Goal: Information Seeking & Learning: Learn about a topic

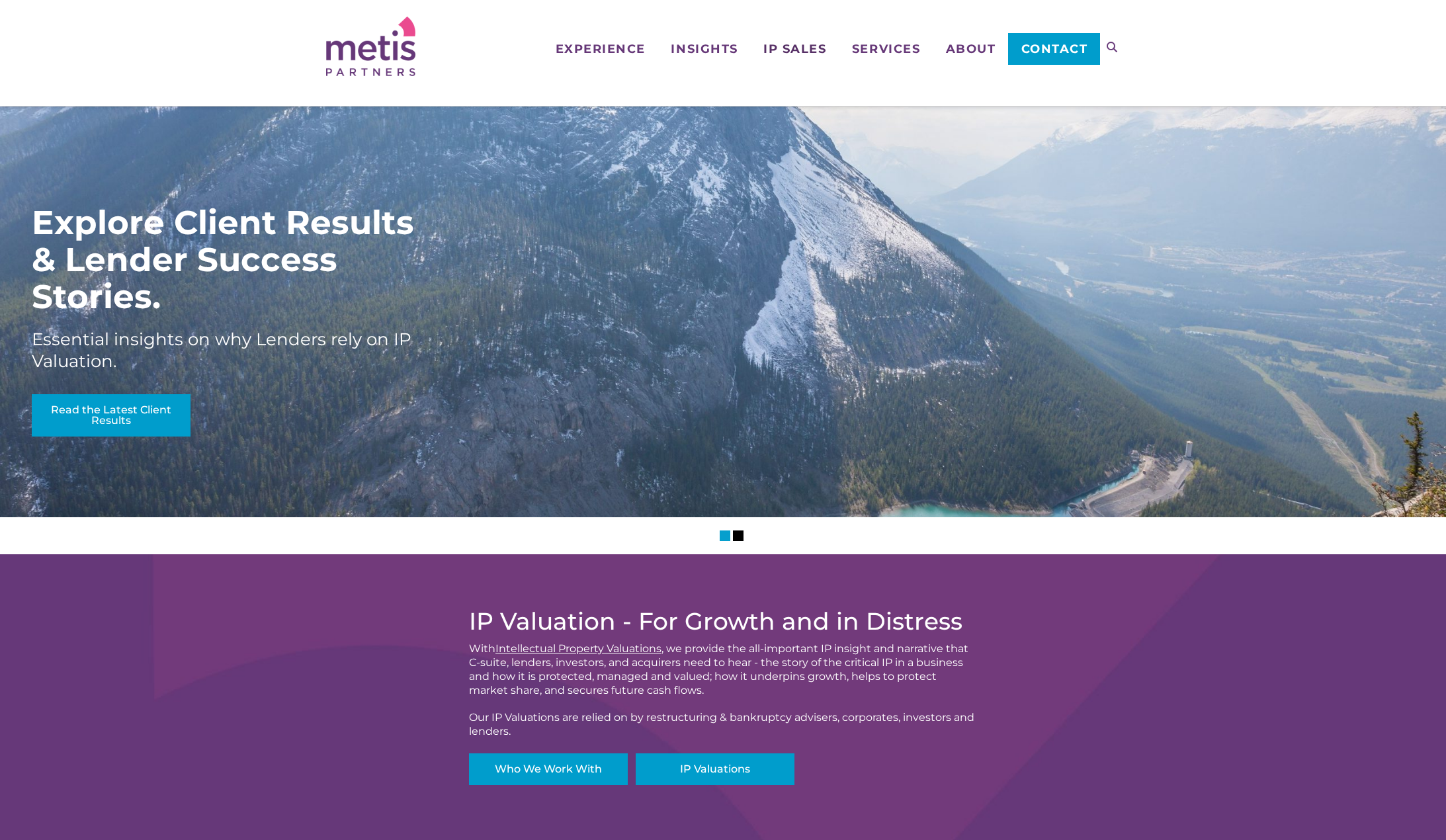
click at [801, 51] on span "IP Sales" at bounding box center [794, 49] width 63 height 12
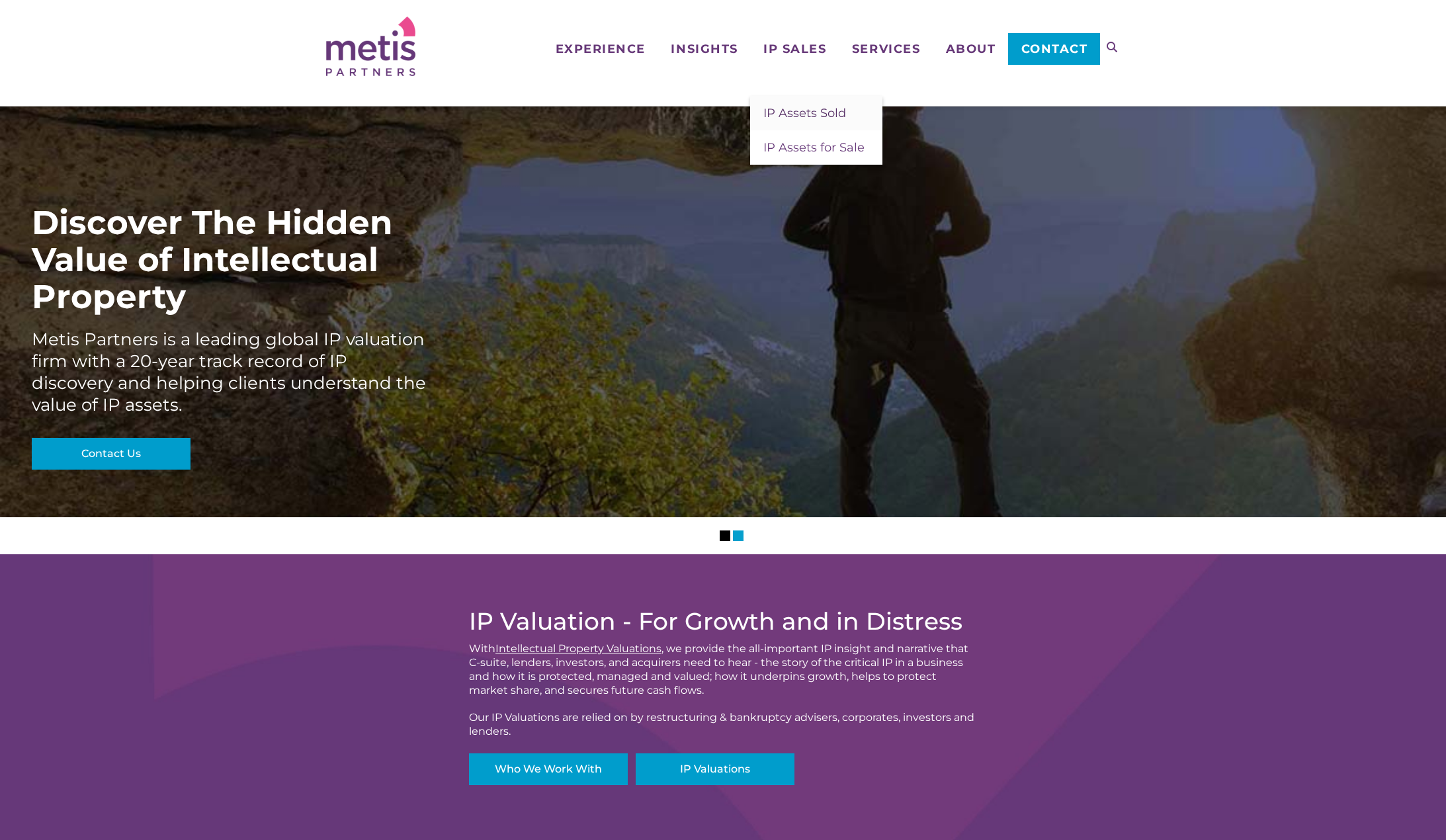
click at [816, 114] on span "IP Assets Sold" at bounding box center [804, 113] width 83 height 15
click at [783, 49] on span "IP Sales" at bounding box center [794, 49] width 63 height 12
click at [814, 157] on link "IP Assets for Sale" at bounding box center [816, 147] width 132 height 34
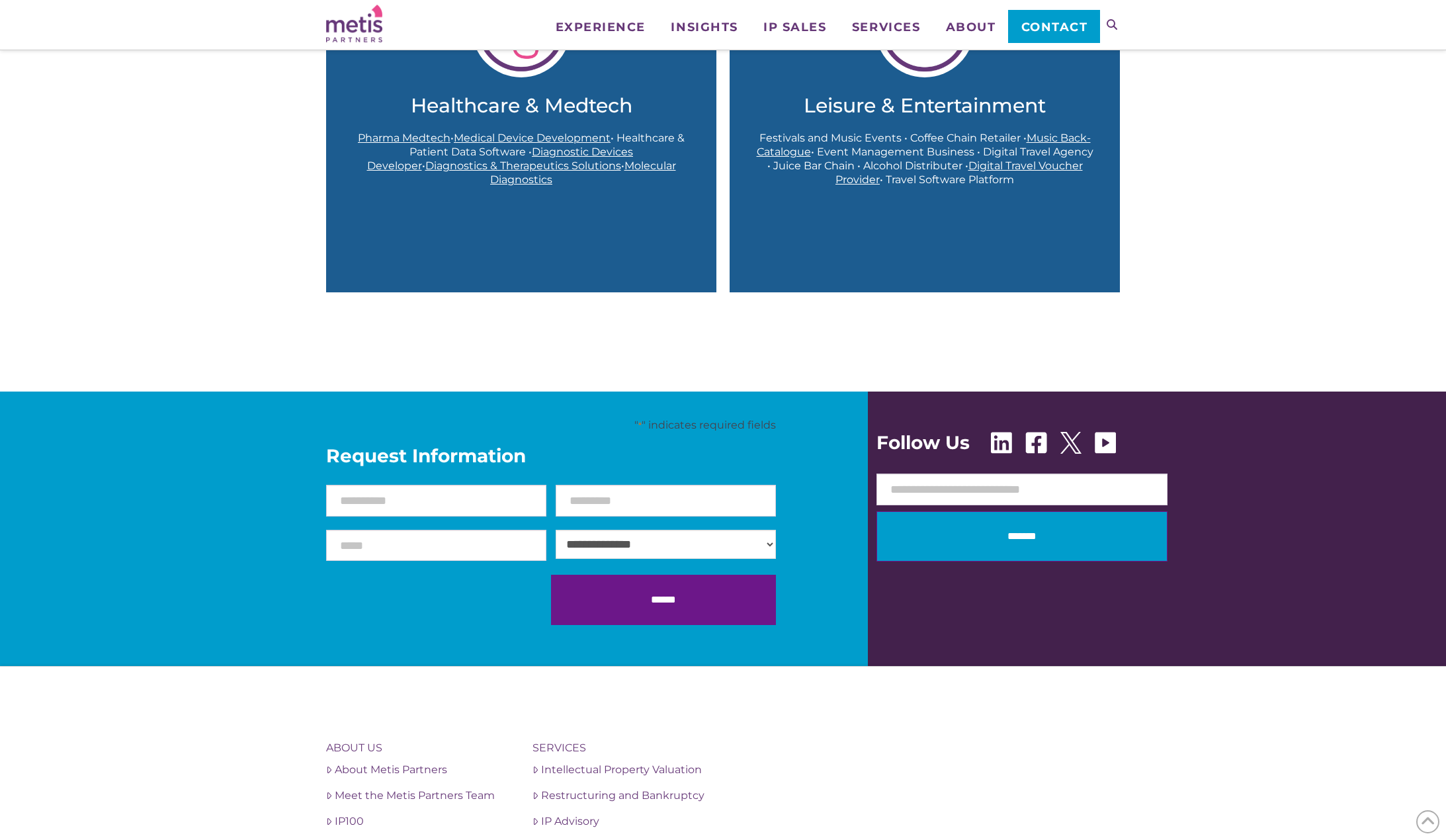
scroll to position [1521, 0]
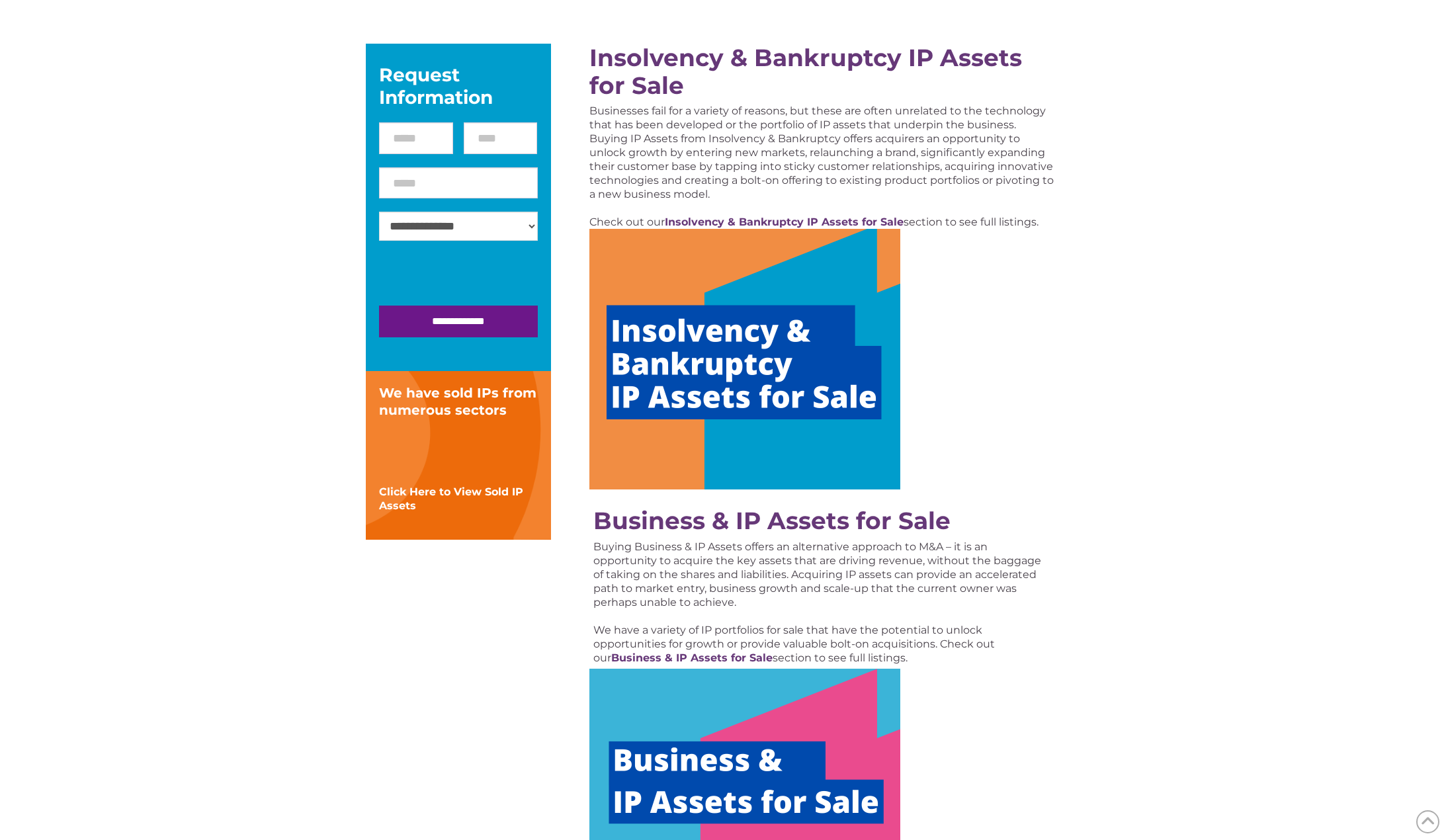
scroll to position [397, 0]
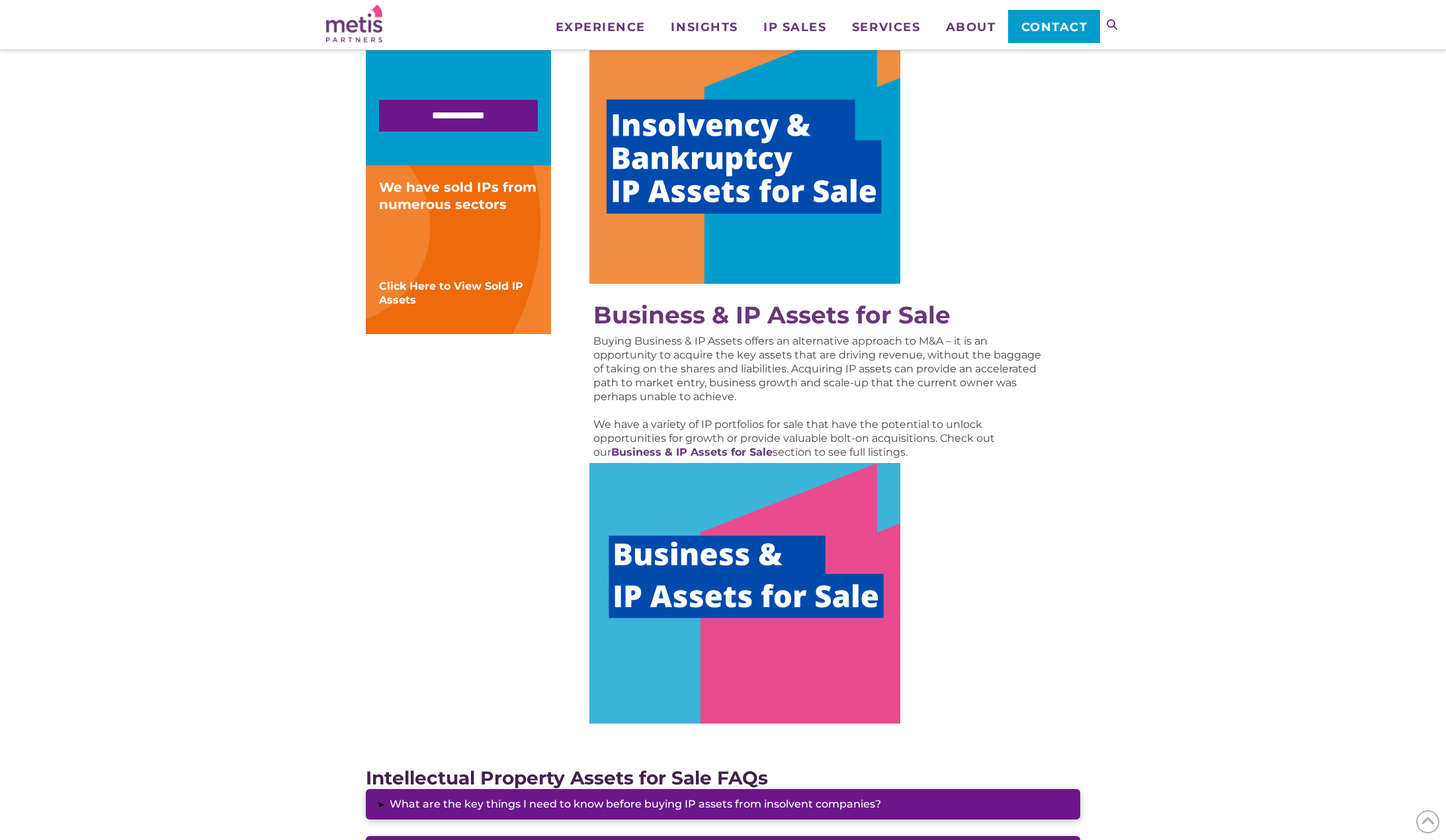
click at [839, 574] on img at bounding box center [745, 593] width 311 height 261
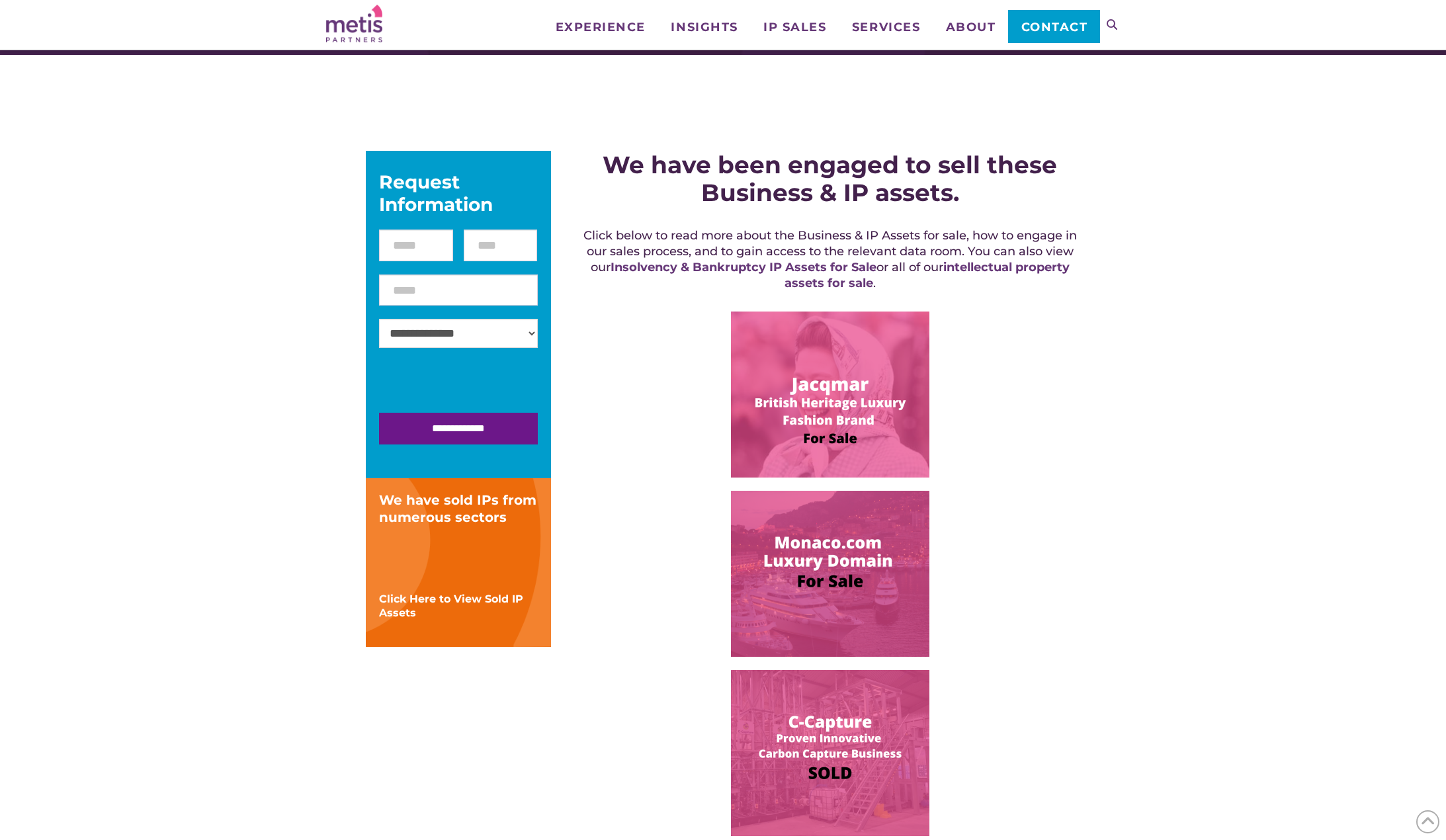
scroll to position [198, 0]
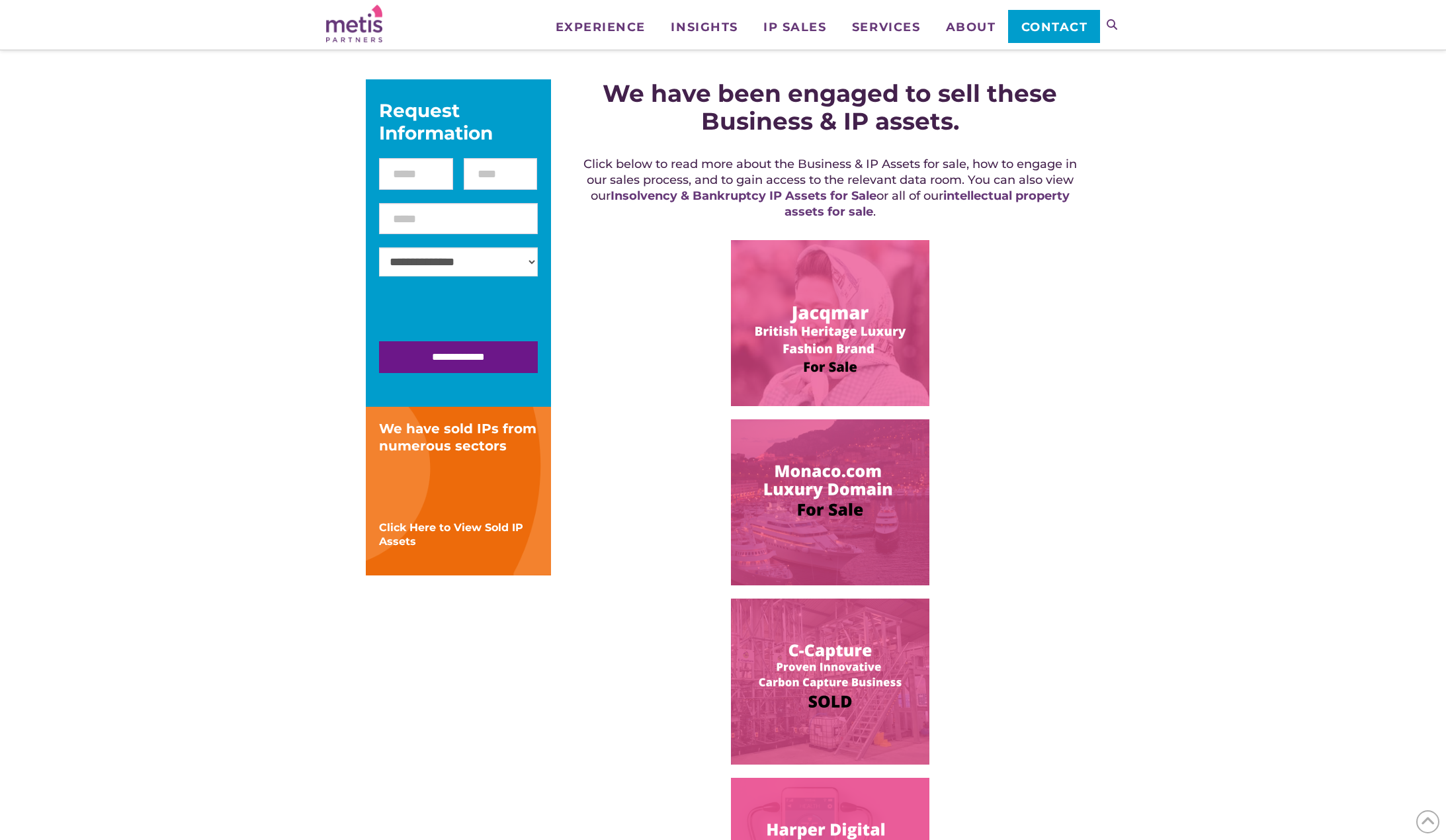
click at [853, 487] on img at bounding box center [830, 502] width 198 height 166
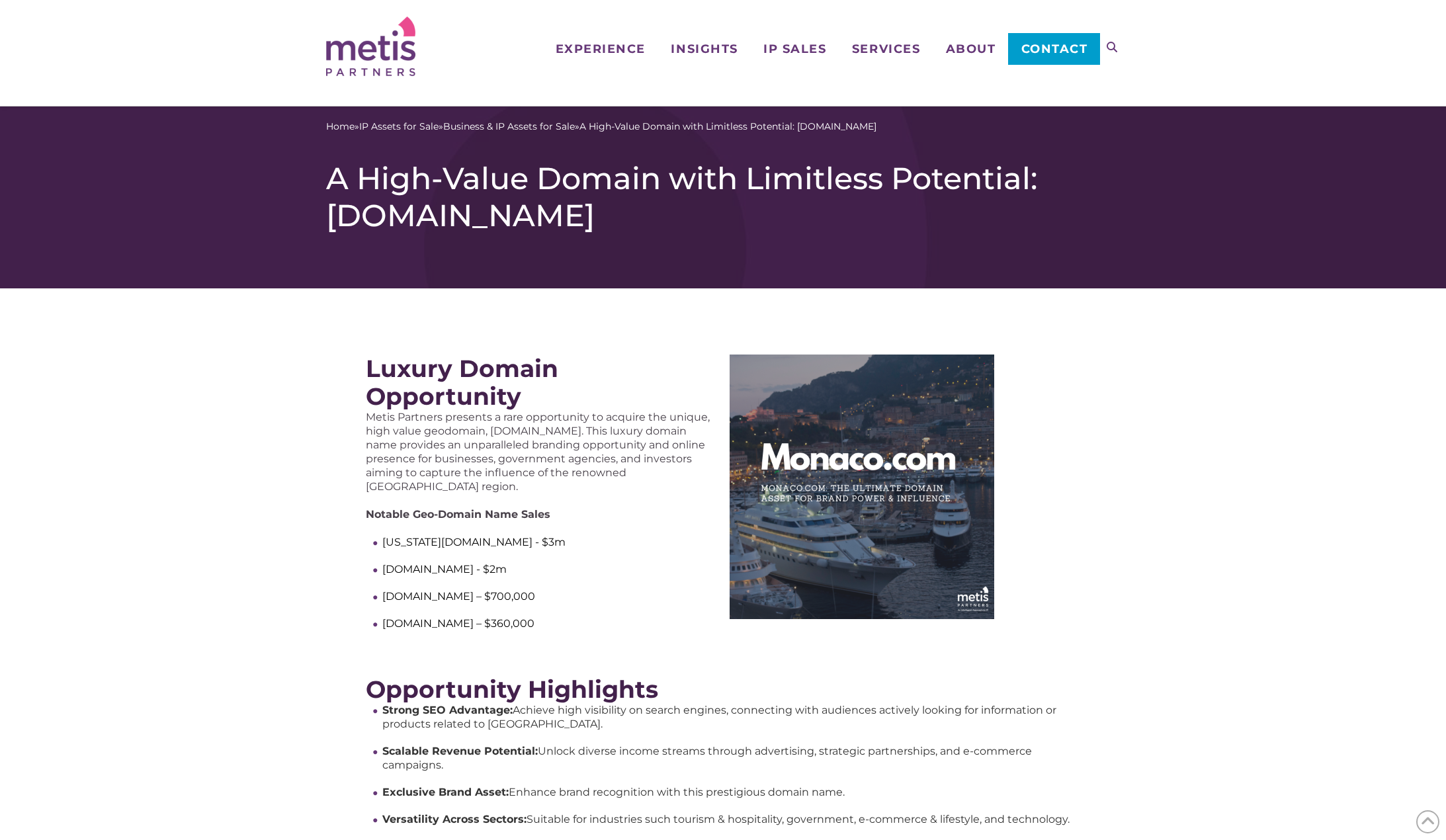
click at [203, 354] on div "Luxury Domain Opportunity Metis Partners presents a rare opportunity to acquire…" at bounding box center [723, 748] width 1446 height 919
